Goal: Task Accomplishment & Management: Use online tool/utility

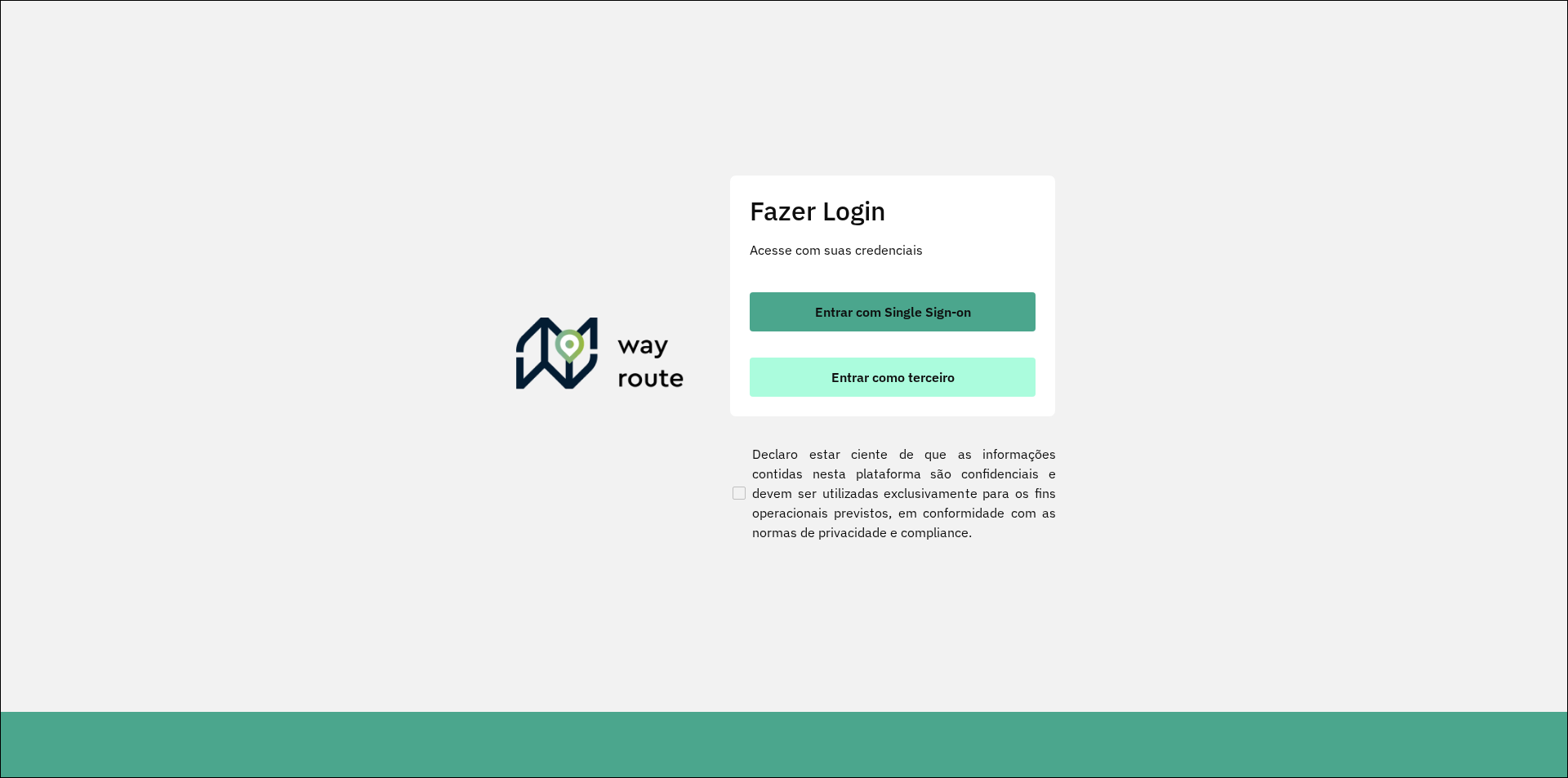
click at [907, 377] on span "Entrar como terceiro" at bounding box center [893, 378] width 124 height 13
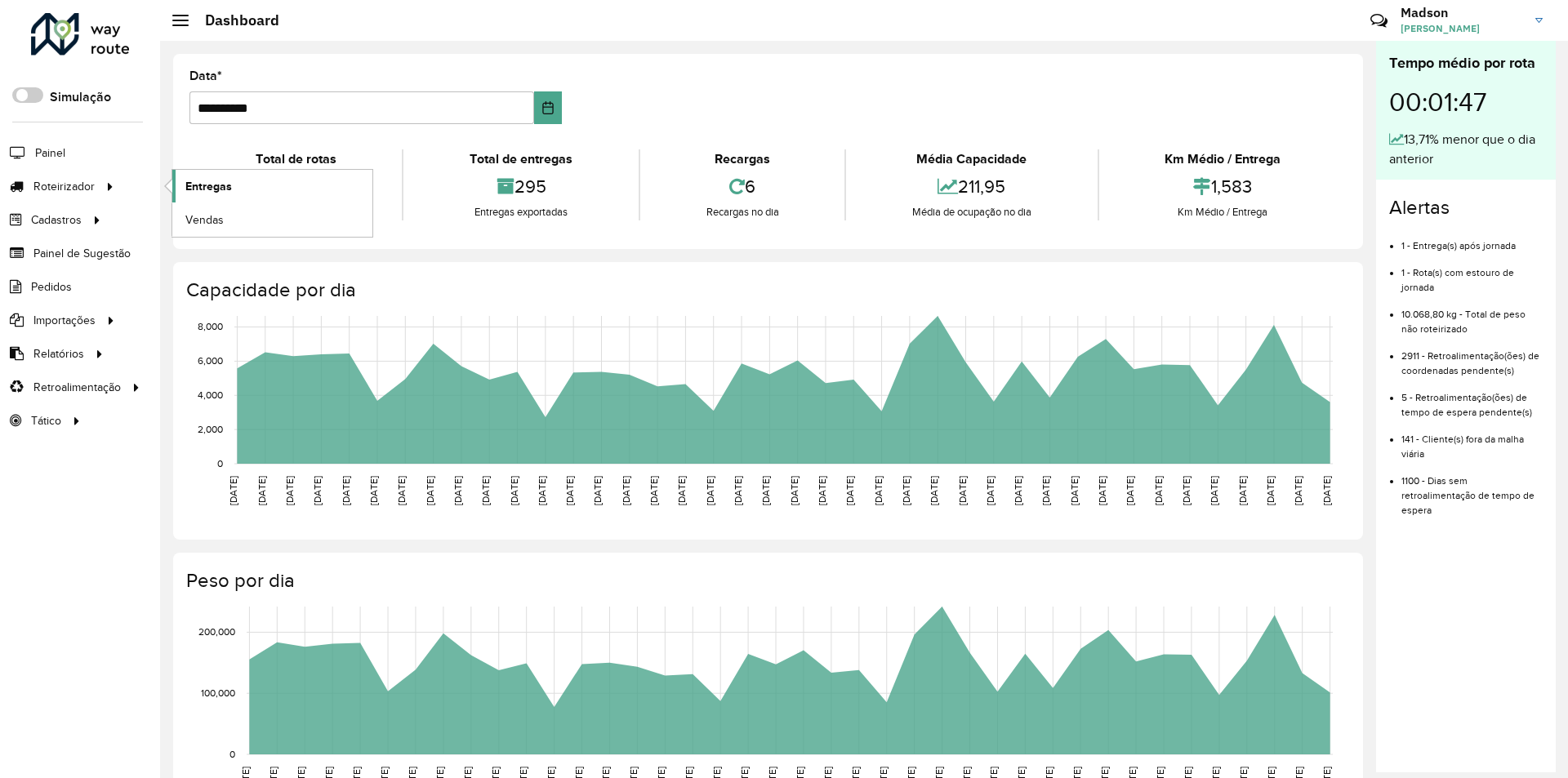
click at [212, 183] on span "Entregas" at bounding box center [208, 187] width 46 height 17
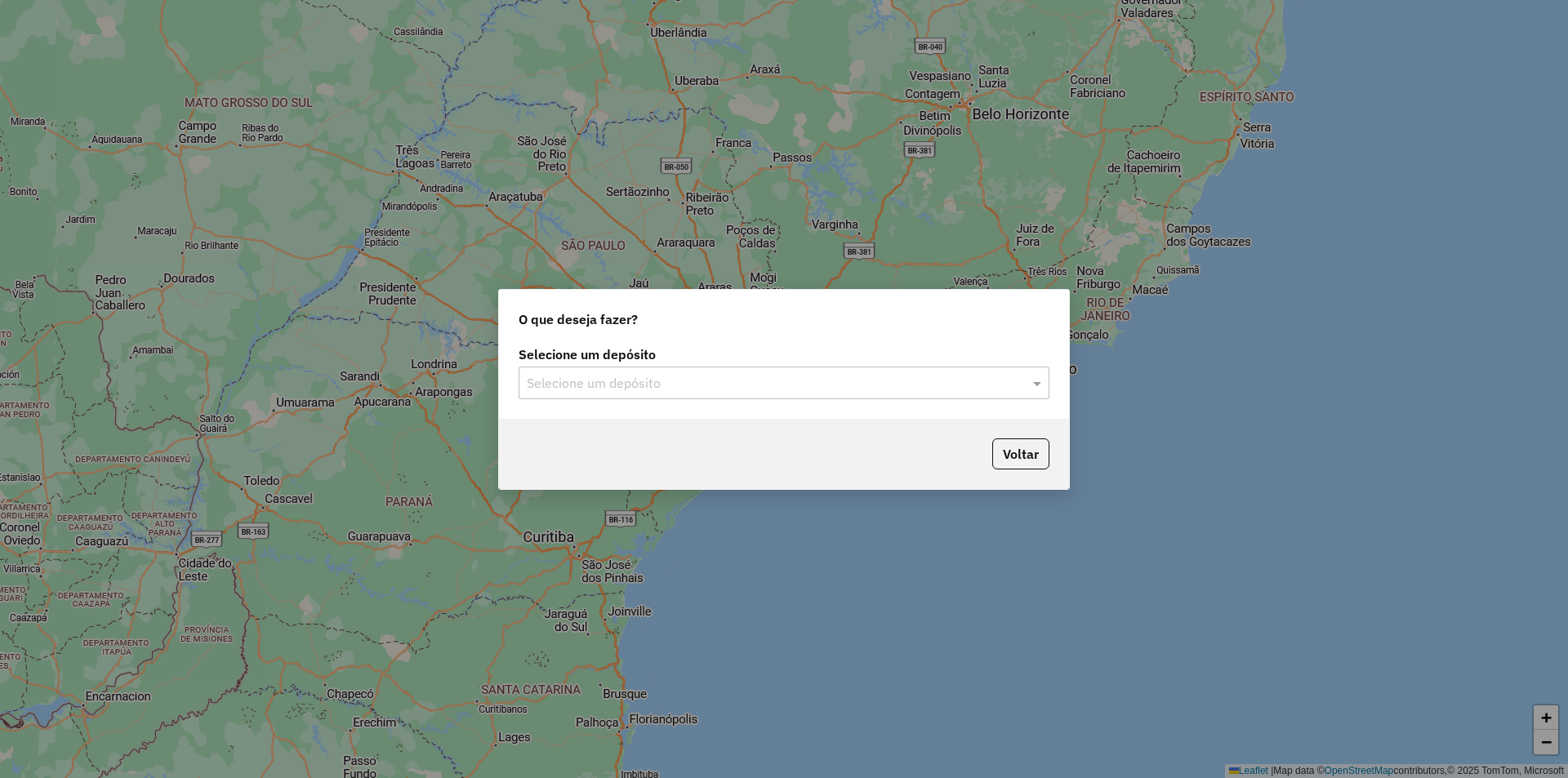
click at [742, 383] on input "text" at bounding box center [767, 384] width 482 height 19
click at [572, 431] on span "Santabier" at bounding box center [552, 430] width 54 height 14
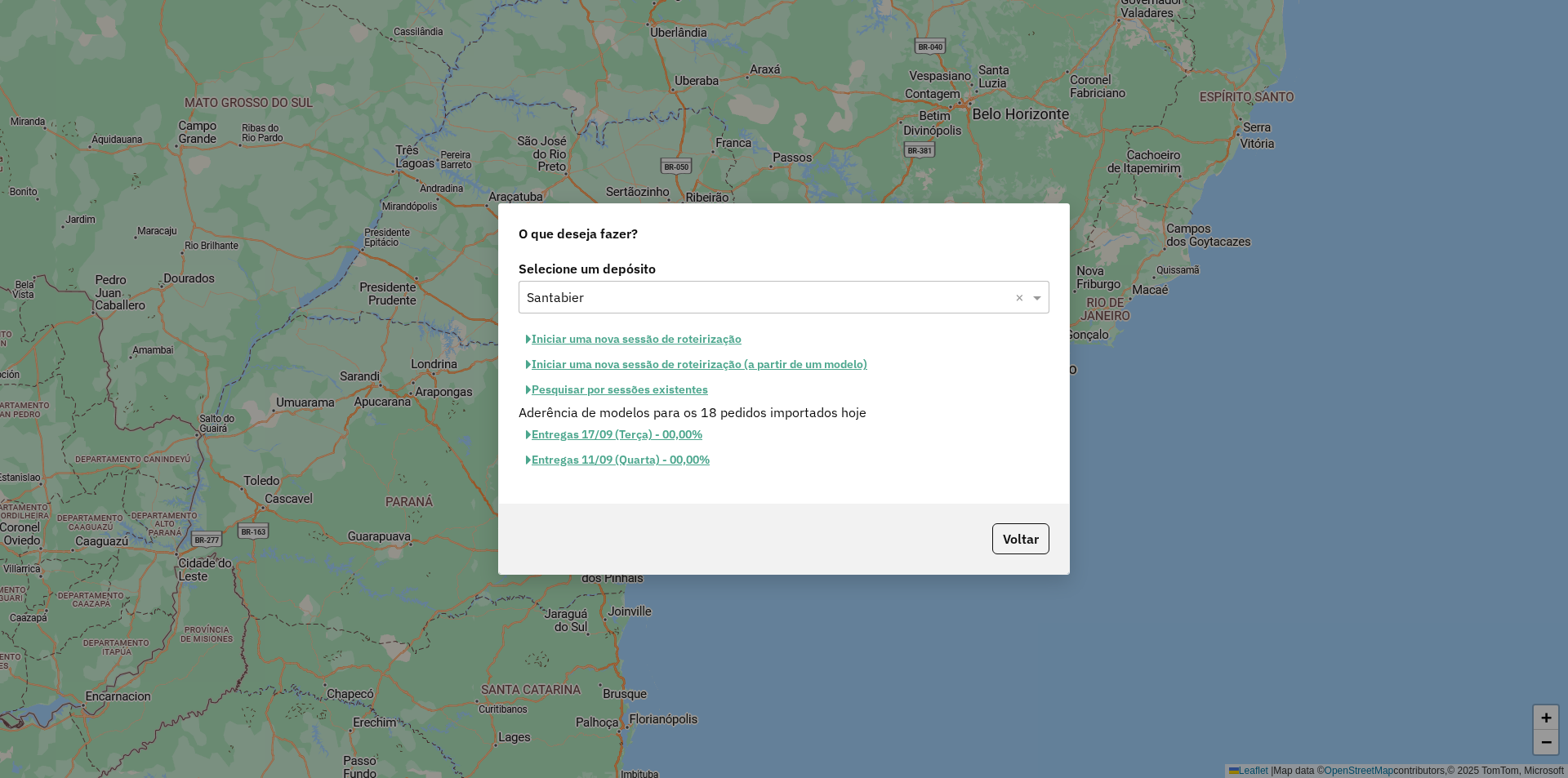
click at [568, 431] on button "Entregas 17/09 (Terça) - 00,00%" at bounding box center [614, 435] width 191 height 25
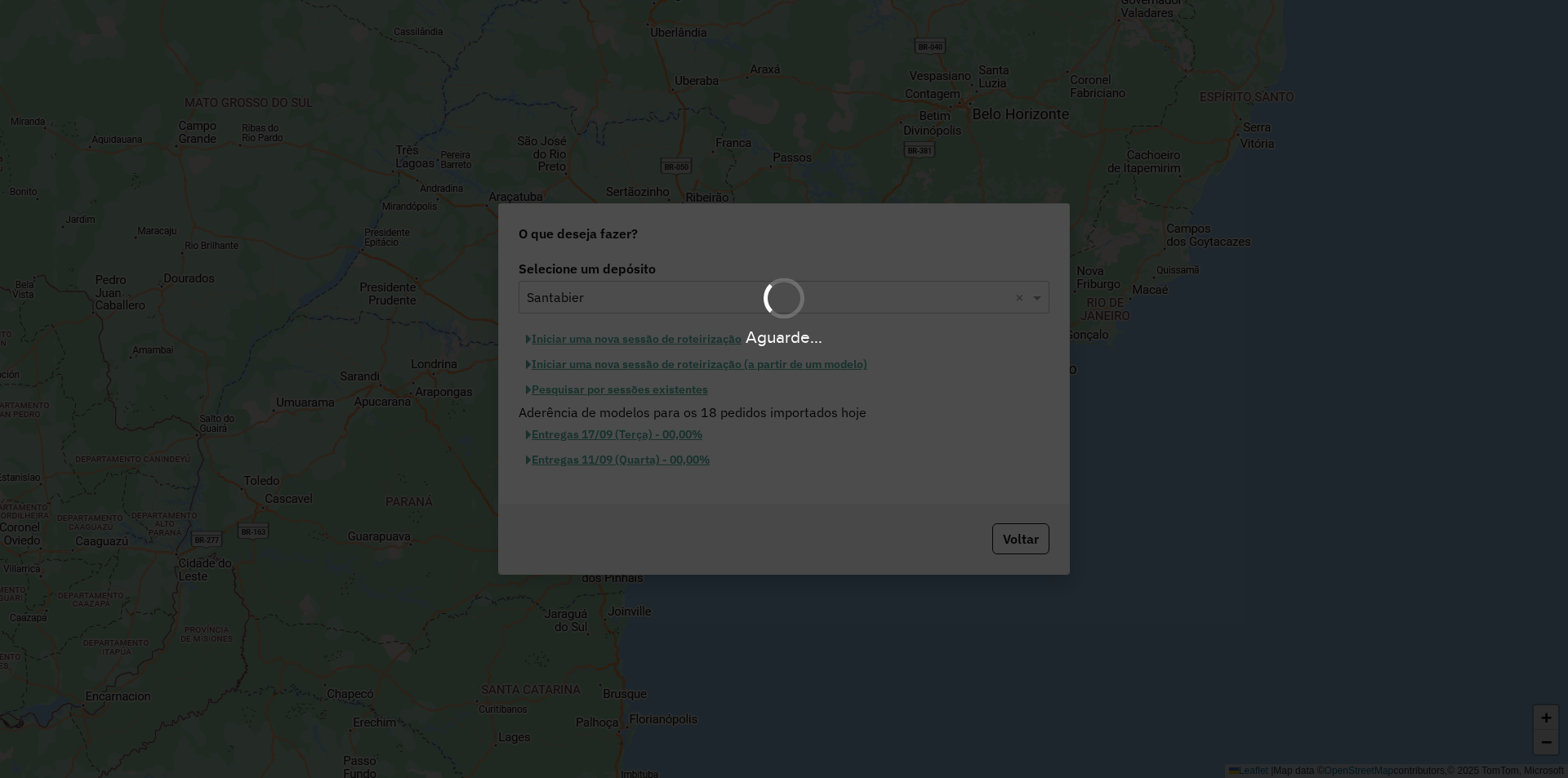
select select
select select "*"
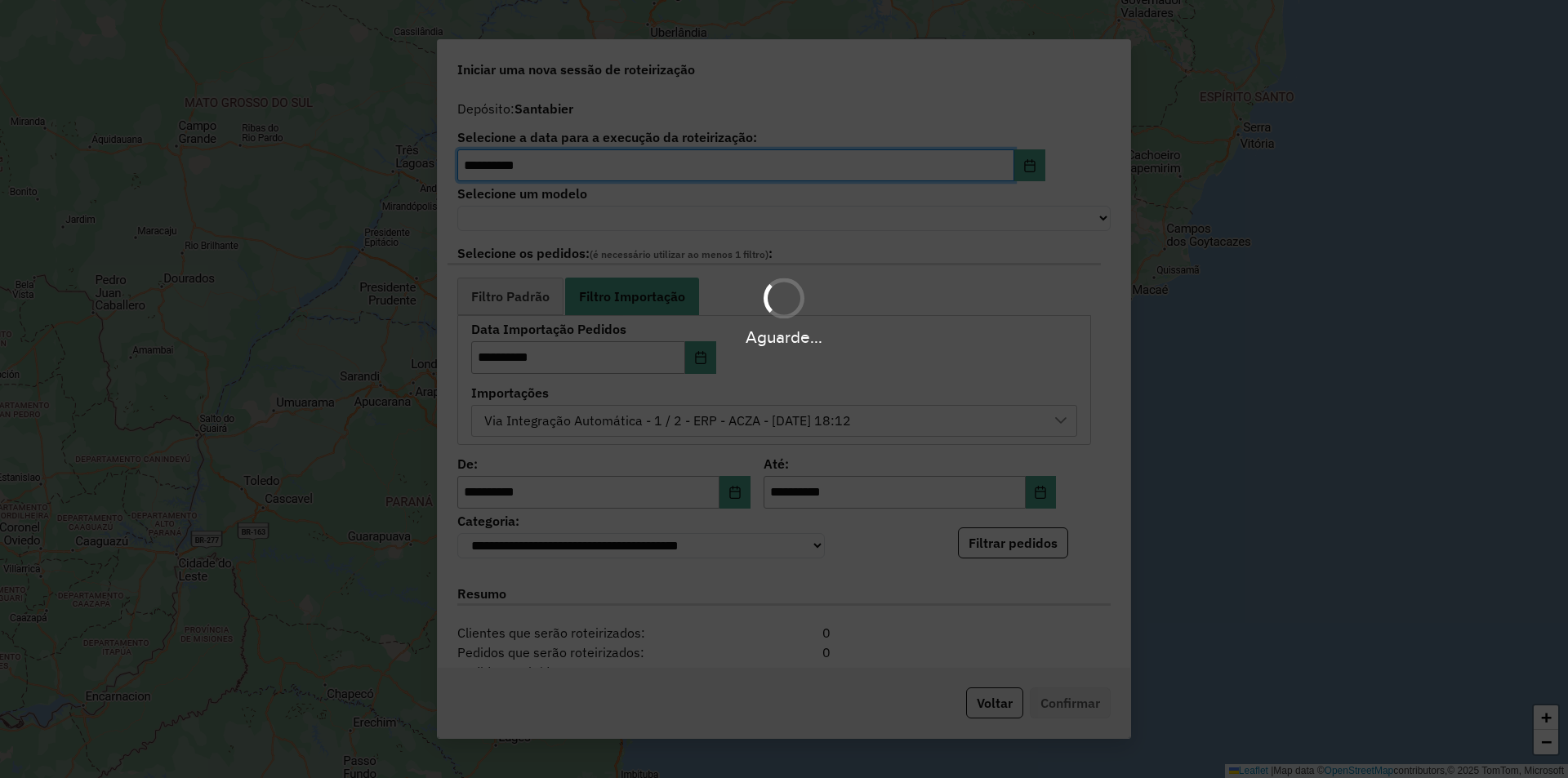
select select "******"
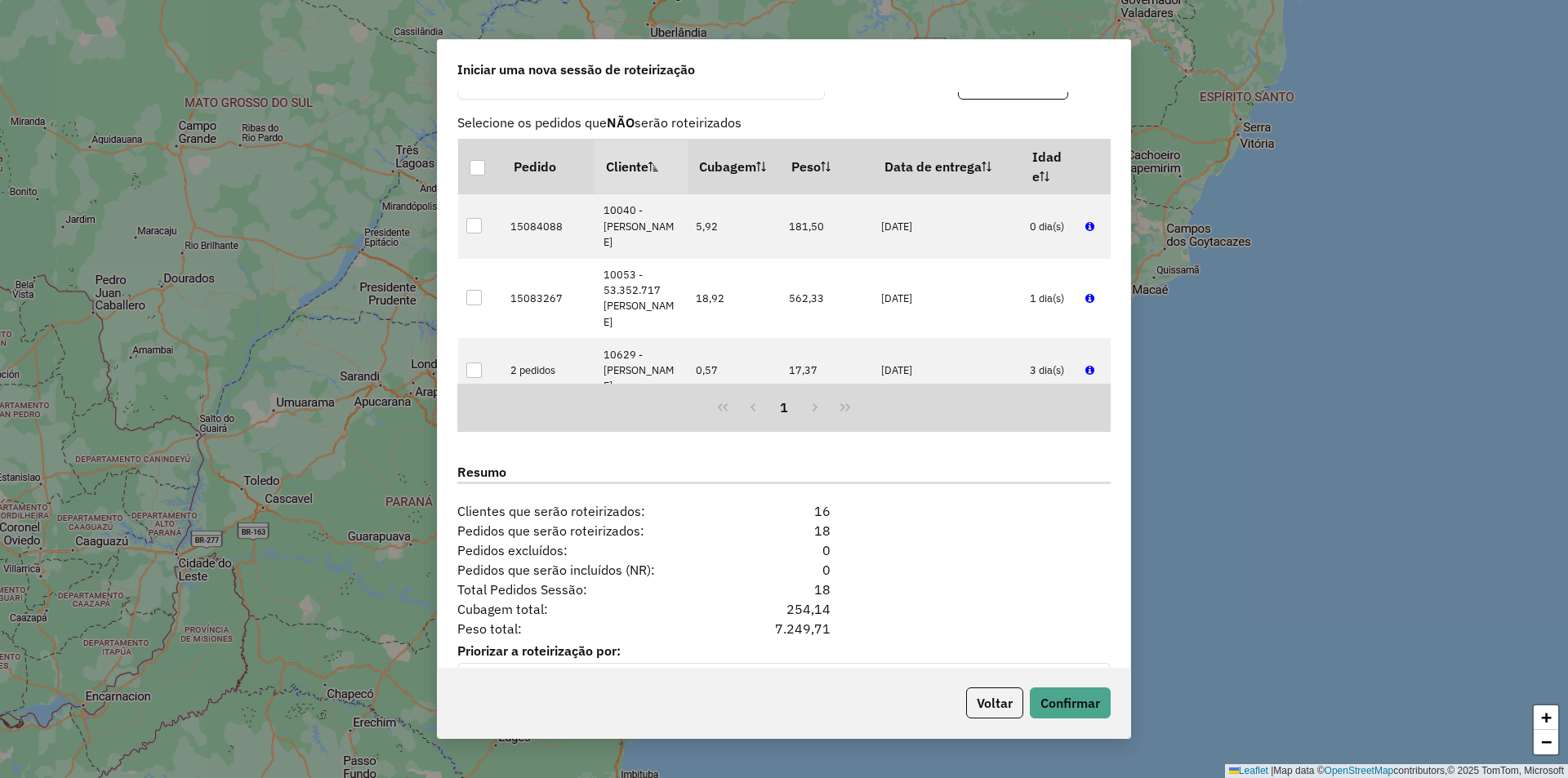
scroll to position [511, 0]
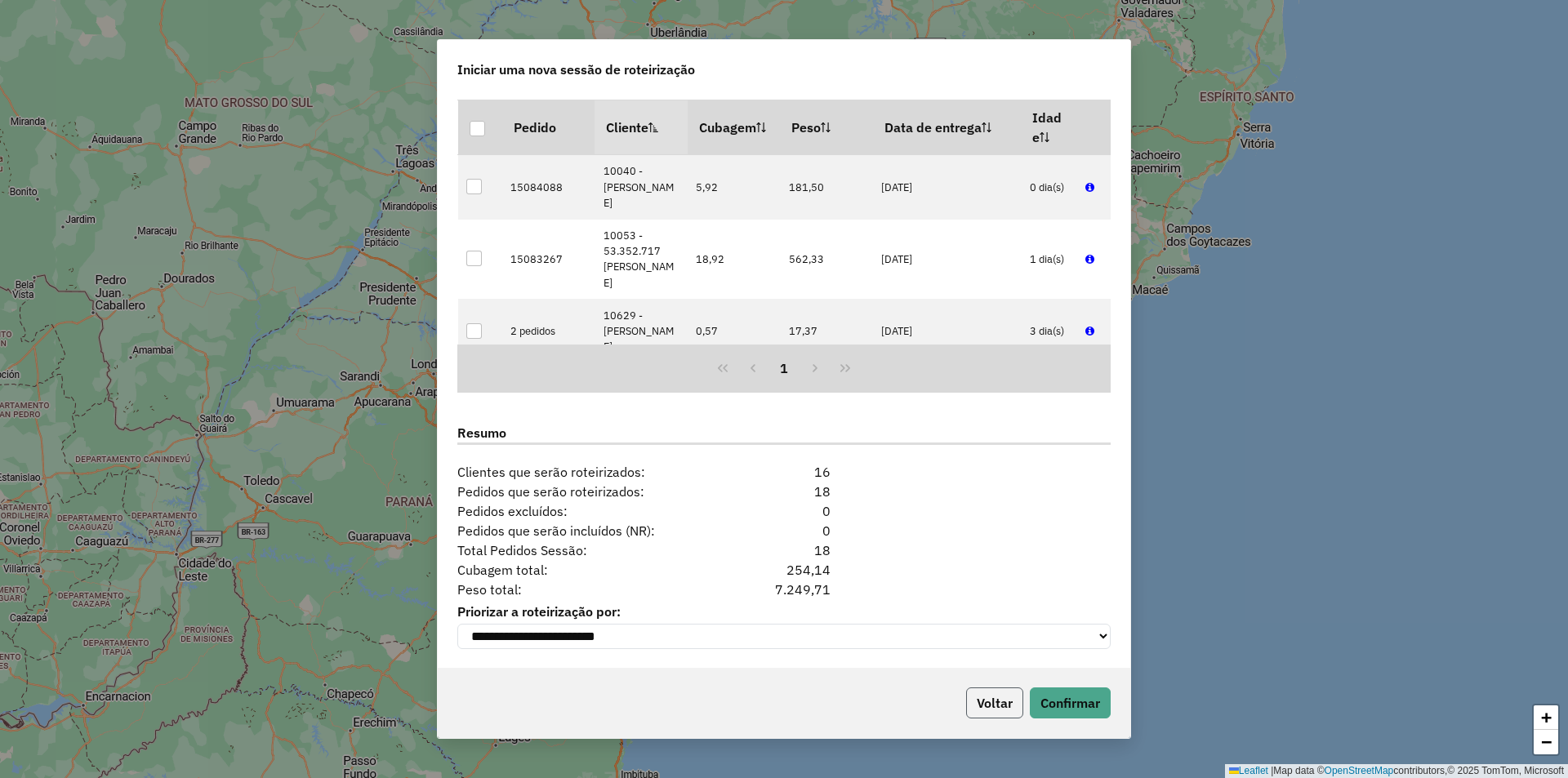
click at [1002, 706] on button "Voltar" at bounding box center [995, 703] width 57 height 31
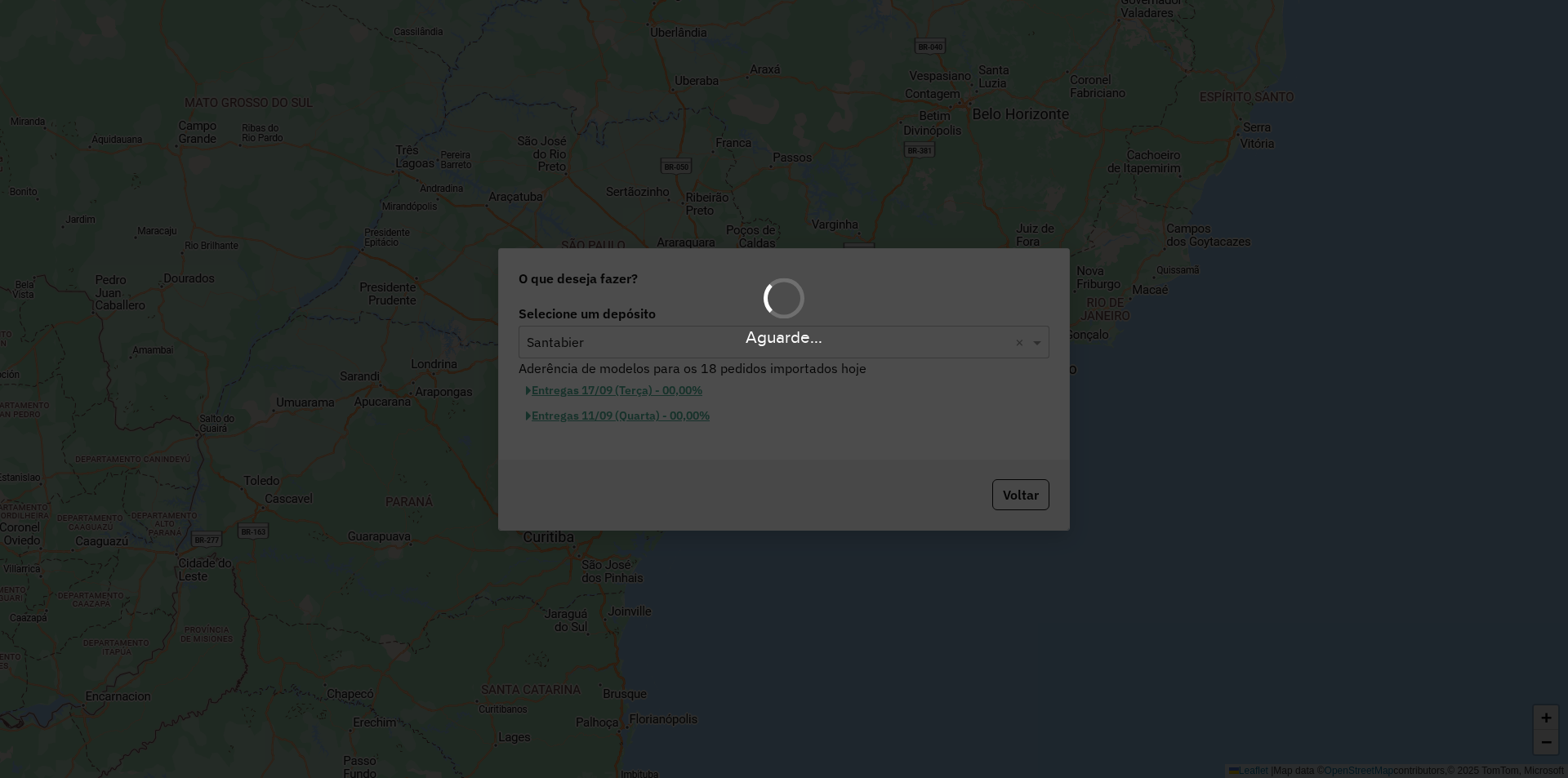
scroll to position [171, 0]
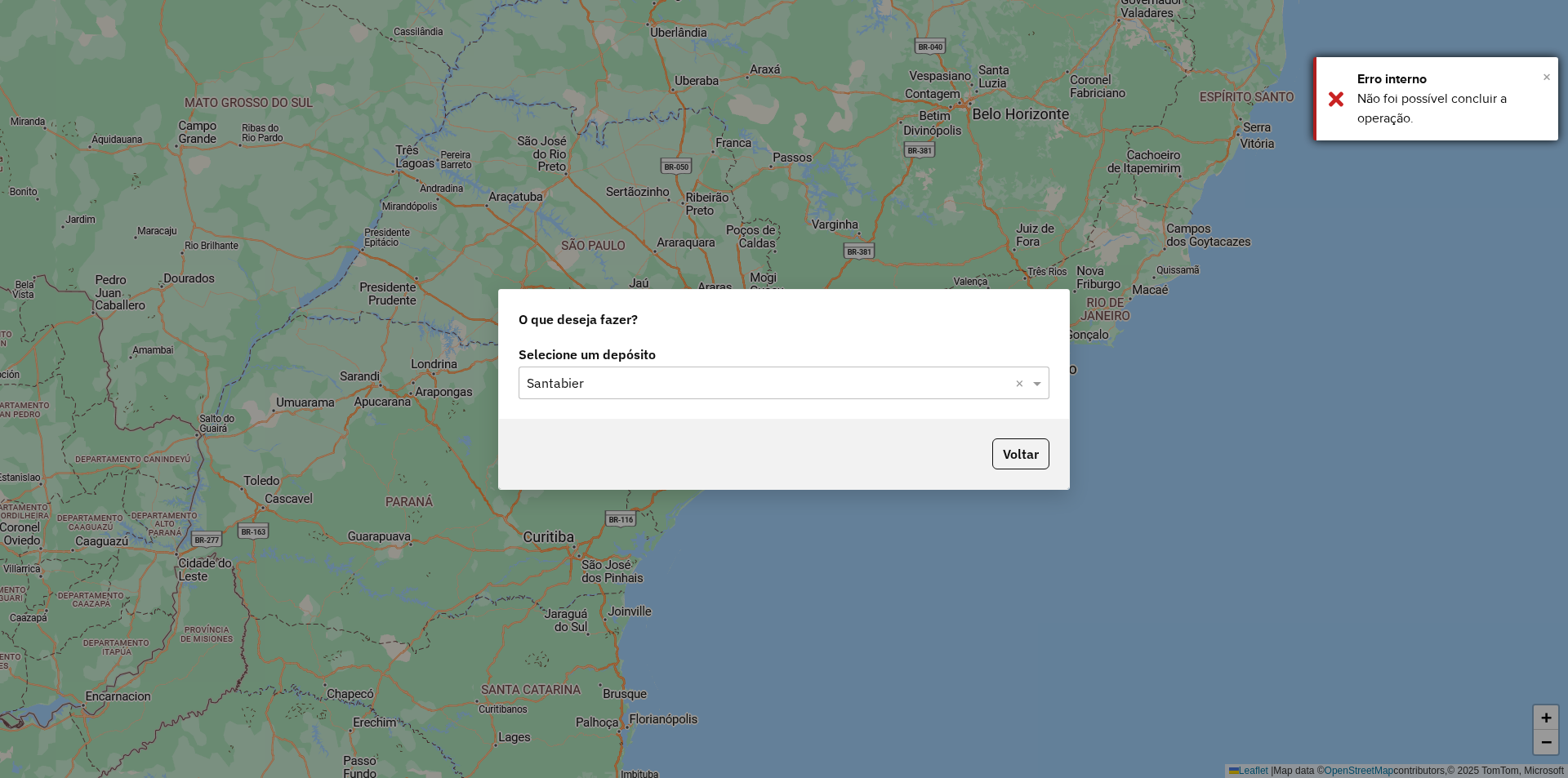
click at [1546, 71] on span "×" at bounding box center [1546, 77] width 8 height 18
